Goal: Find specific page/section: Find specific page/section

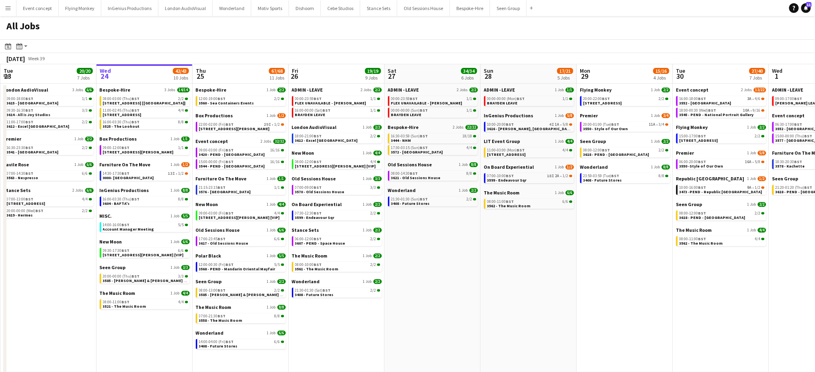
click at [565, 290] on app-date-cell "ADMIN - LEAVE 1 Job 1/1 00:00-00:00 (Mon) BST 1/1 BRAYDEN LEAVE InGenius Produc…" at bounding box center [529, 238] width 96 height 308
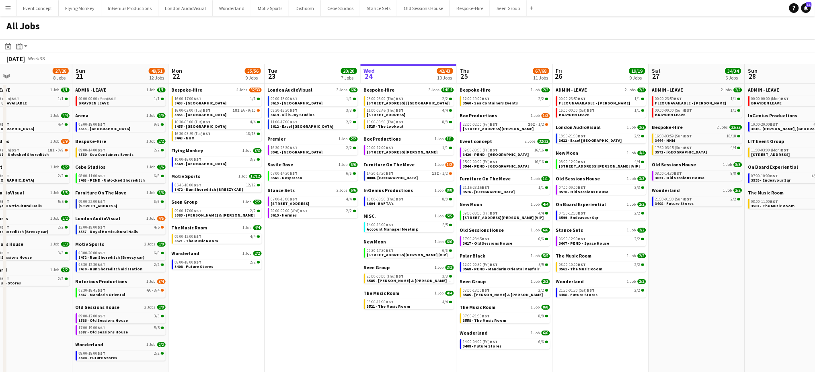
scroll to position [0, 201]
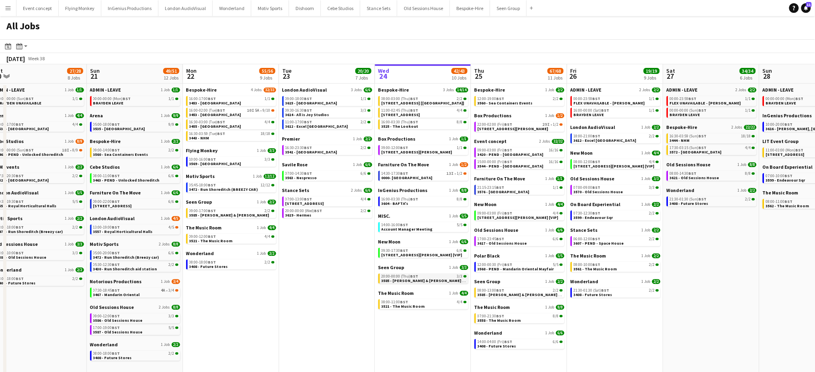
click at [426, 277] on div "20:00-00:00 (Thu) BST 3/3" at bounding box center [424, 277] width 85 height 4
click at [413, 230] on span "Account Manager Meeting" at bounding box center [407, 229] width 51 height 5
click at [382, 222] on link "14:00-16:00 BST 5/5 Account Manager Meeting" at bounding box center [424, 226] width 85 height 9
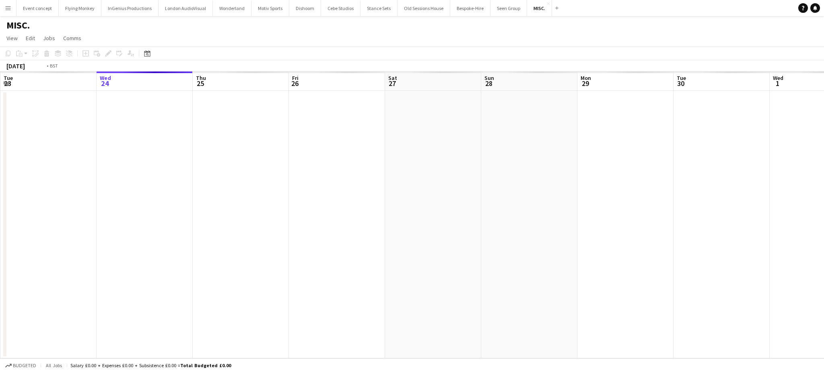
scroll to position [0, 277]
